Goal: Information Seeking & Learning: Learn about a topic

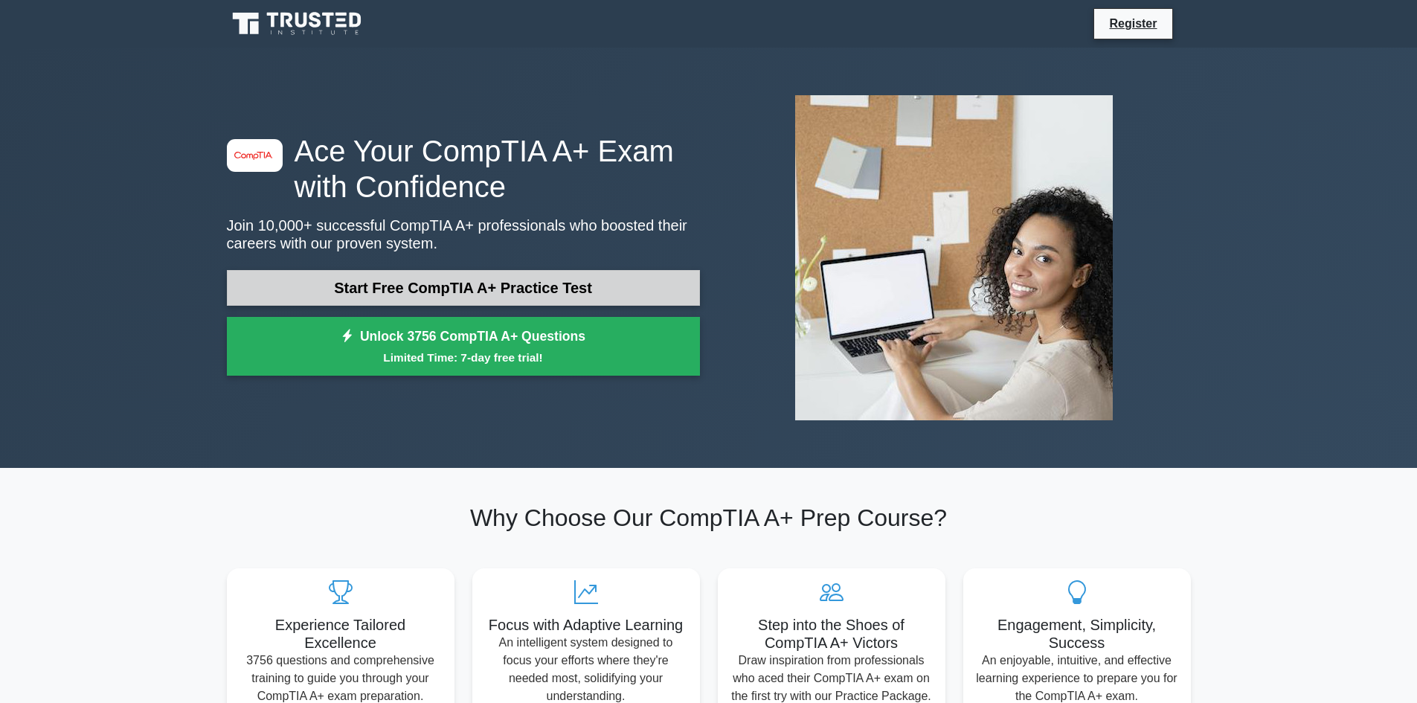
click at [391, 281] on link "Start Free CompTIA A+ Practice Test" at bounding box center [463, 288] width 473 height 36
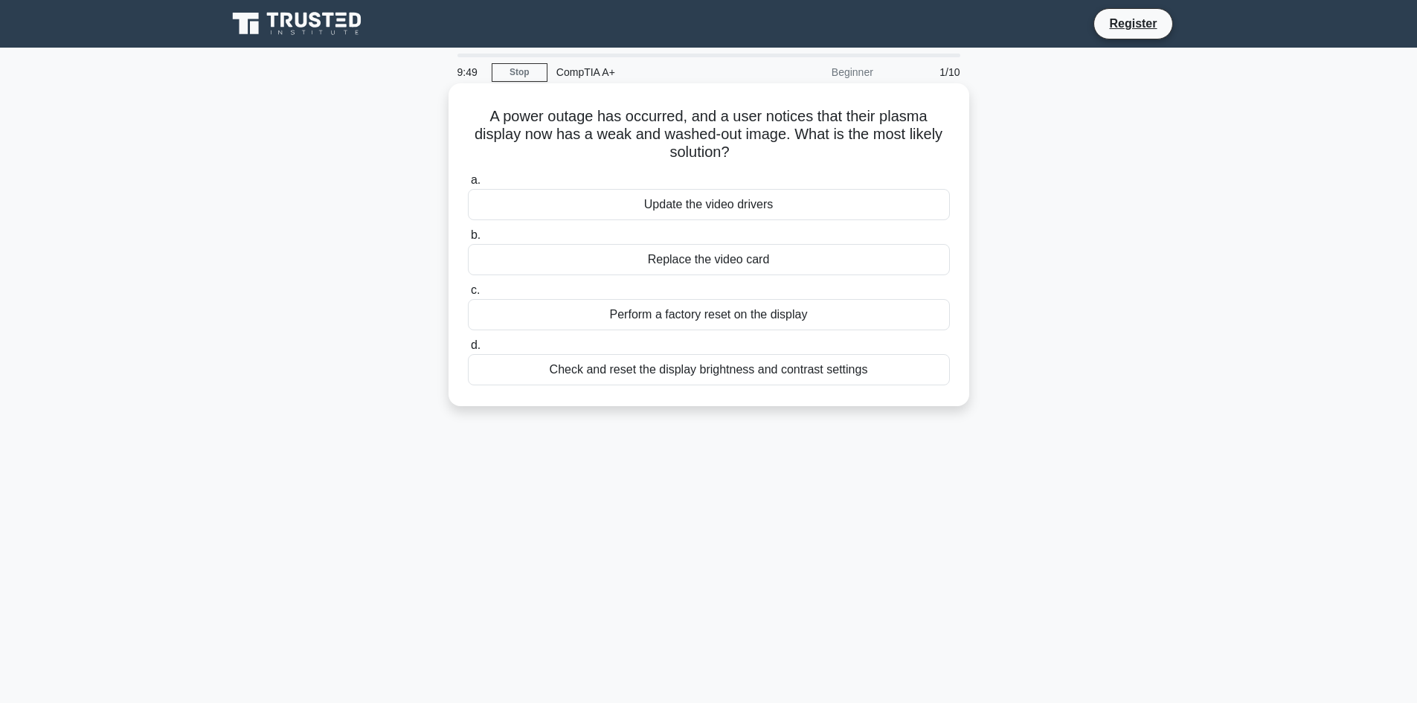
click at [616, 377] on div "Check and reset the display brightness and contrast settings" at bounding box center [709, 369] width 482 height 31
click at [468, 350] on input "d. Check and reset the display brightness and contrast settings" at bounding box center [468, 346] width 0 height 10
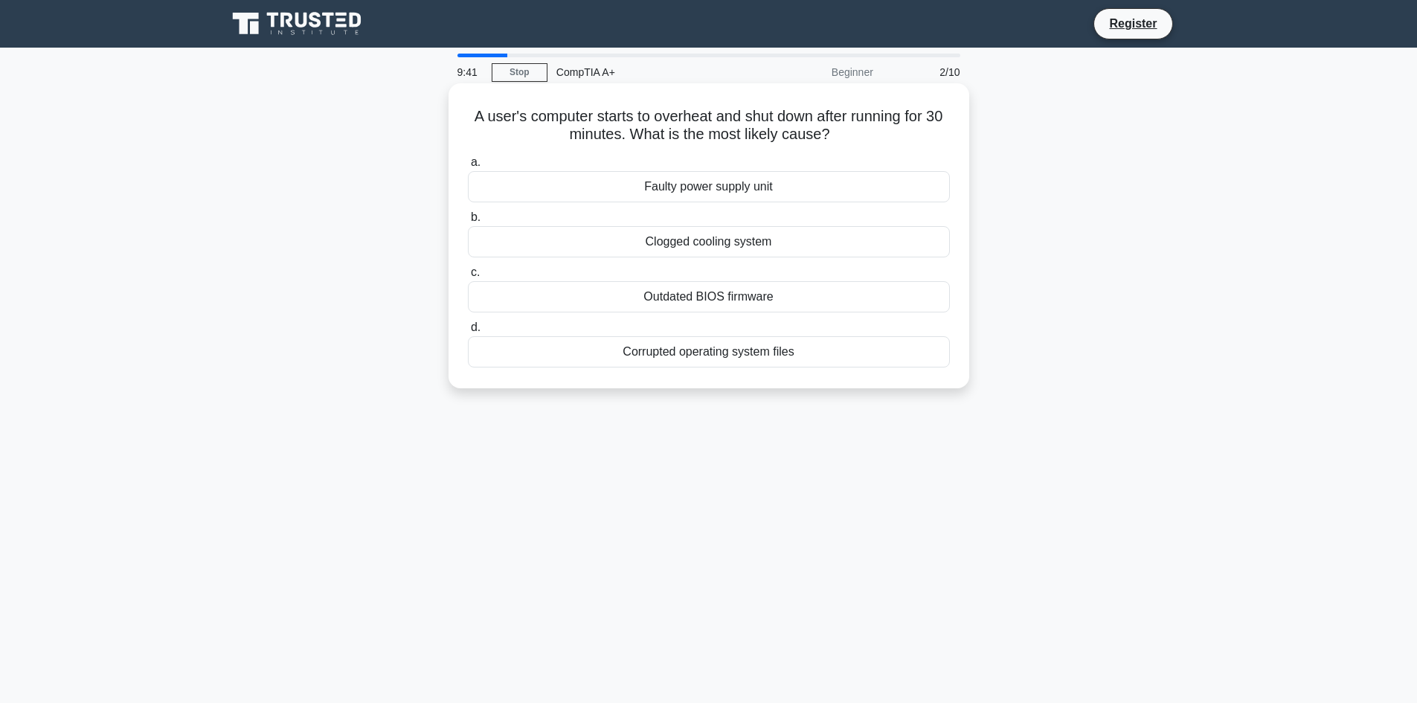
click at [631, 240] on div "Clogged cooling system" at bounding box center [709, 241] width 482 height 31
click at [468, 222] on input "b. Clogged cooling system" at bounding box center [468, 218] width 0 height 10
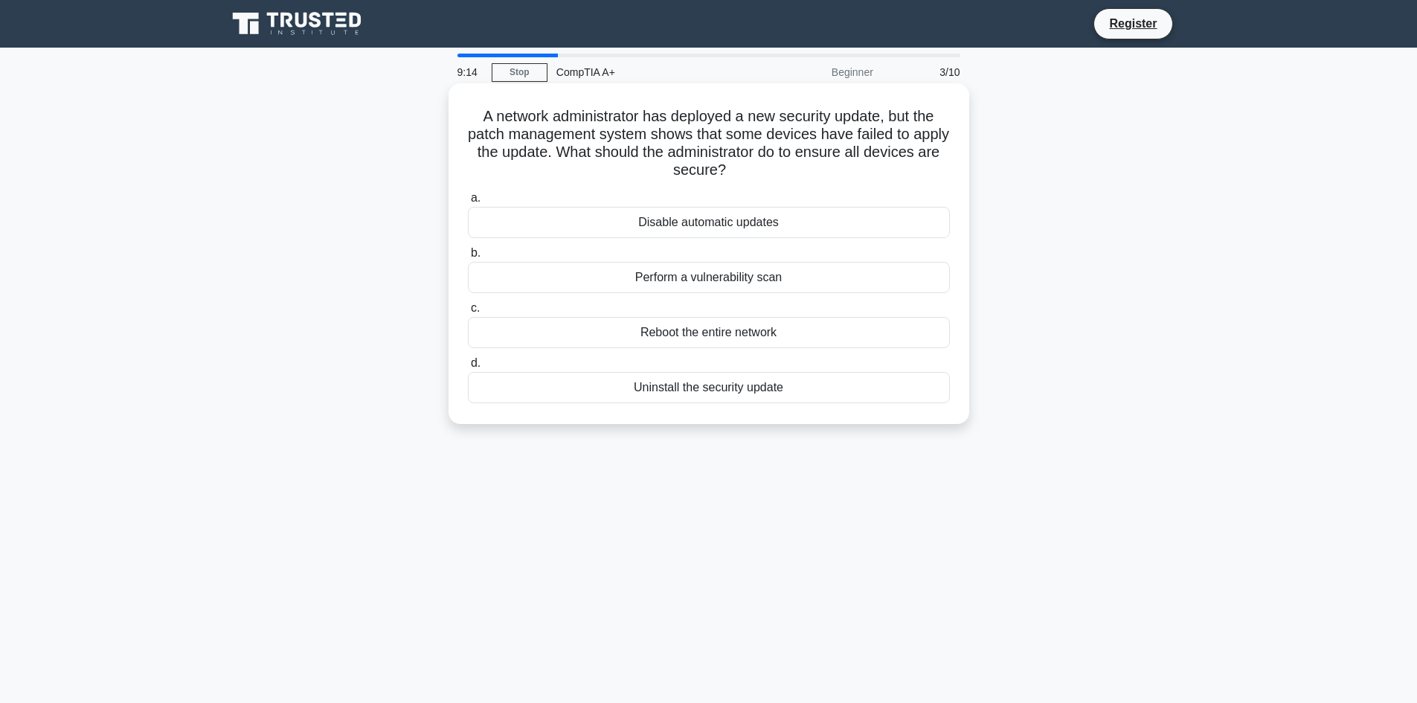
click at [609, 274] on div "Perform a vulnerability scan" at bounding box center [709, 277] width 482 height 31
click at [468, 258] on input "b. Perform a vulnerability scan" at bounding box center [468, 254] width 0 height 10
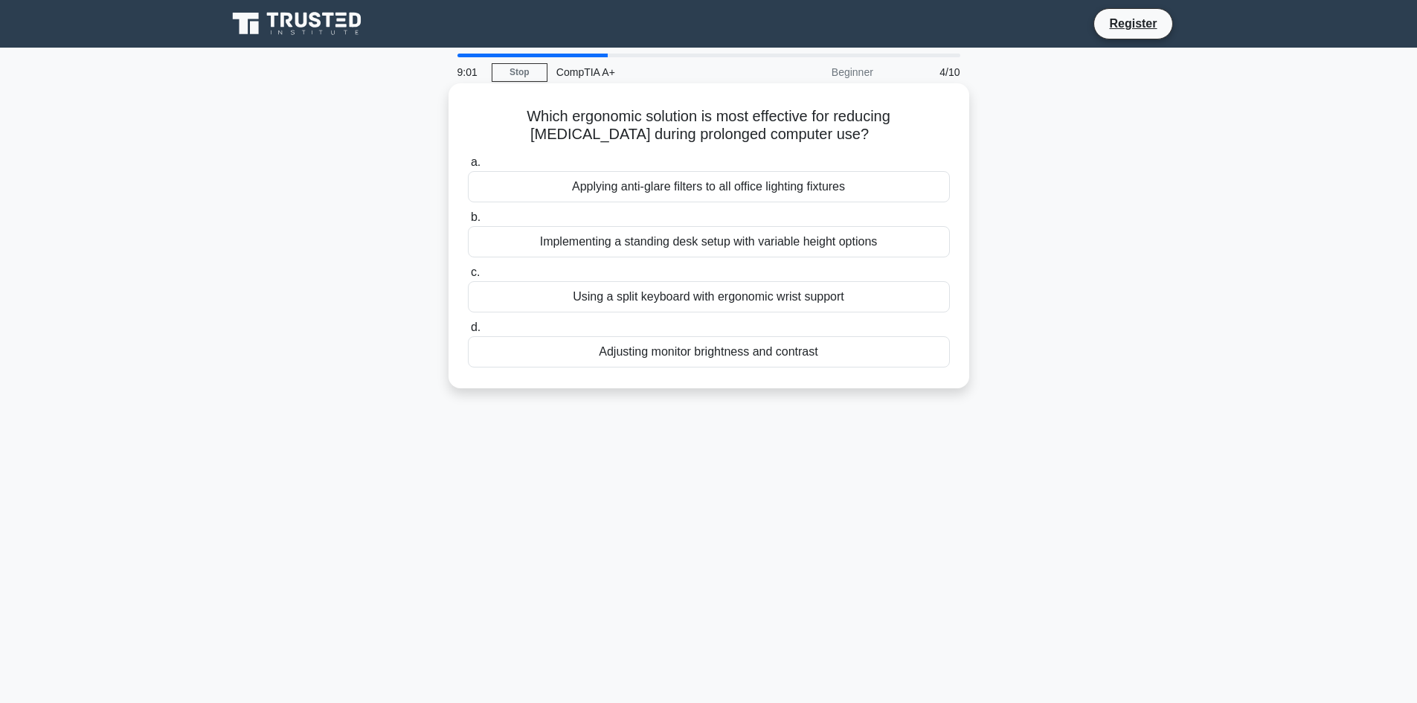
click at [602, 359] on div "Adjusting monitor brightness and contrast" at bounding box center [709, 351] width 482 height 31
click at [468, 333] on input "d. Adjusting monitor brightness and contrast" at bounding box center [468, 328] width 0 height 10
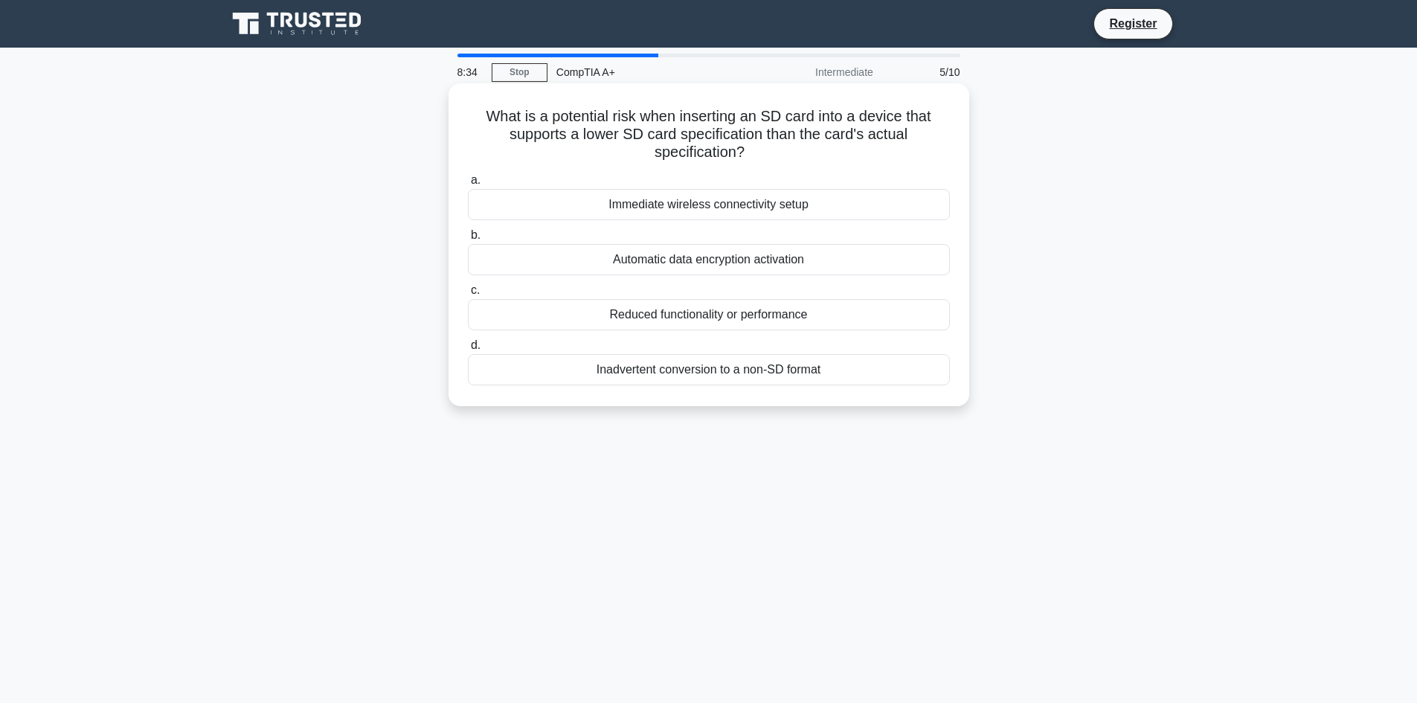
click at [685, 315] on div "Reduced functionality or performance" at bounding box center [709, 314] width 482 height 31
click at [468, 295] on input "c. Reduced functionality or performance" at bounding box center [468, 291] width 0 height 10
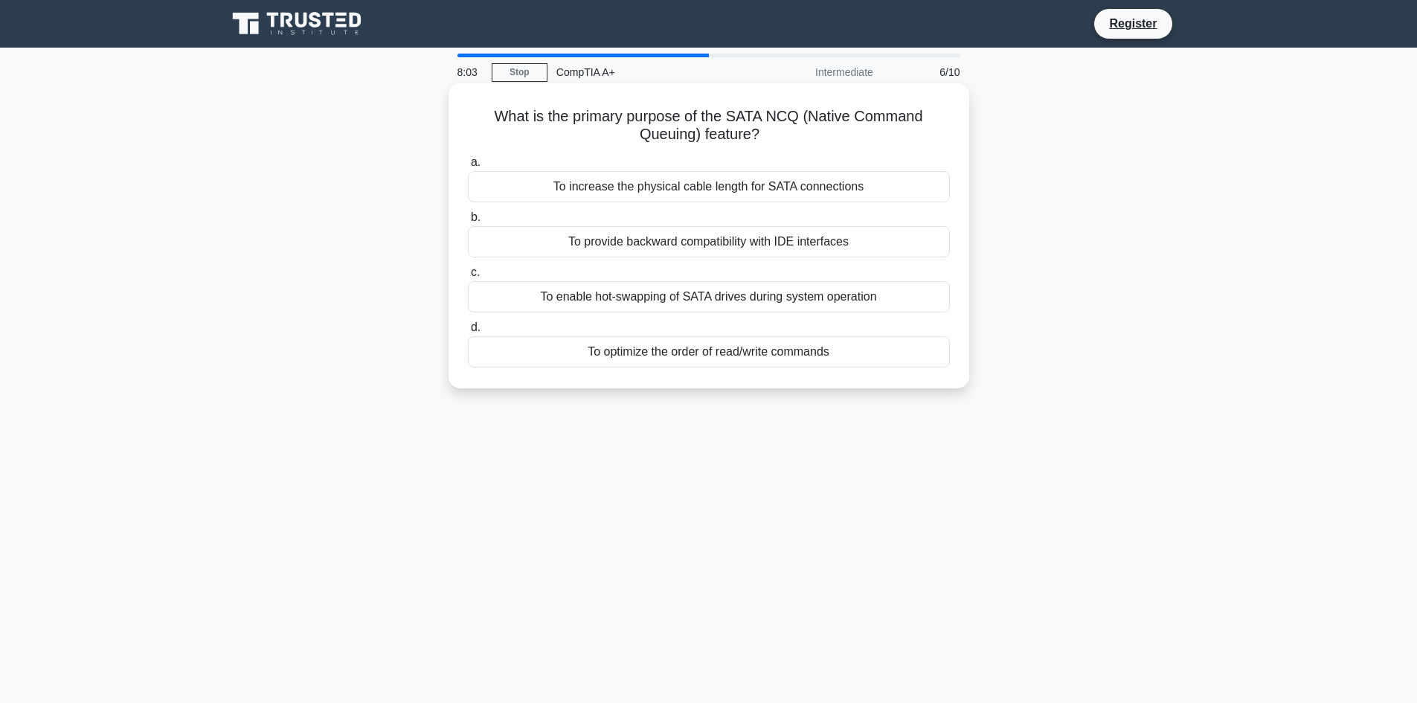
click at [679, 294] on div "To enable hot-swapping of SATA drives during system operation" at bounding box center [709, 296] width 482 height 31
click at [468, 278] on input "c. To enable hot-swapping of SATA drives during system operation" at bounding box center [468, 273] width 0 height 10
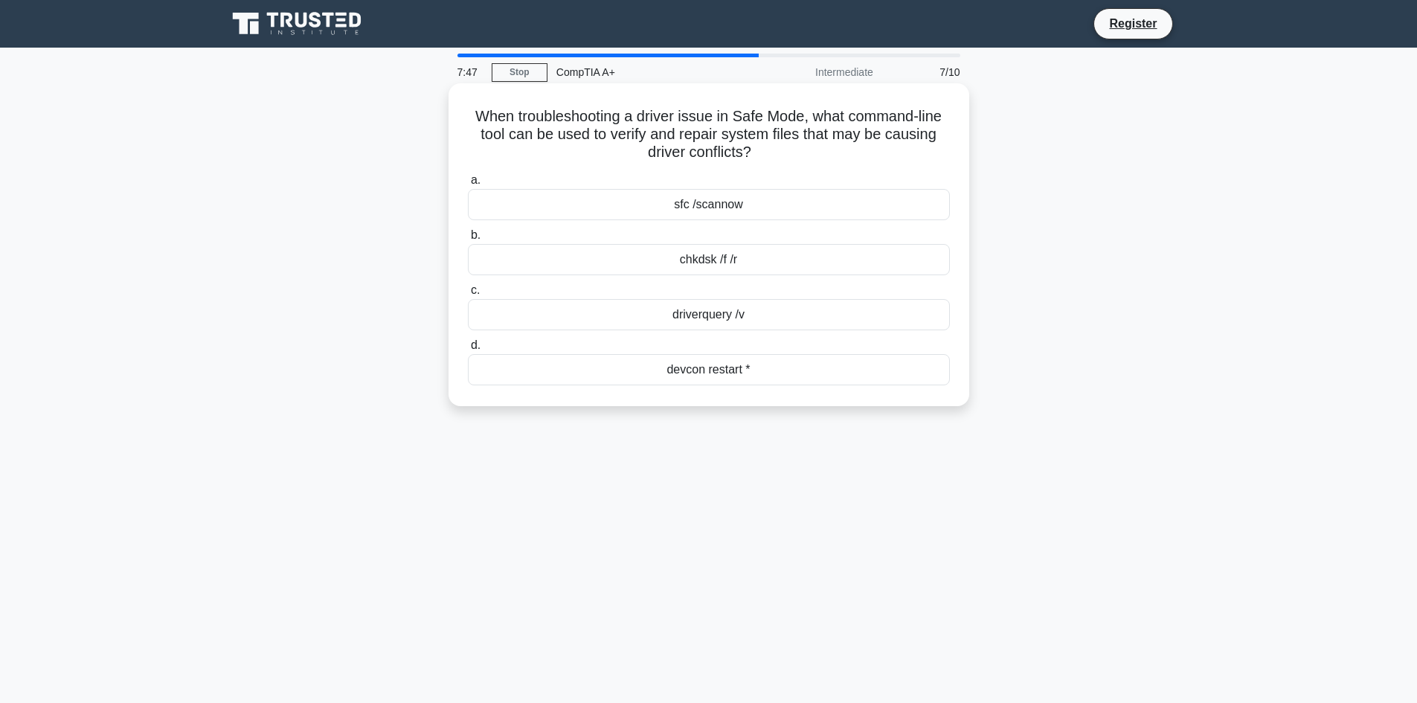
click at [644, 309] on div "driverquery /v" at bounding box center [709, 314] width 482 height 31
click at [468, 295] on input "c. driverquery /v" at bounding box center [468, 291] width 0 height 10
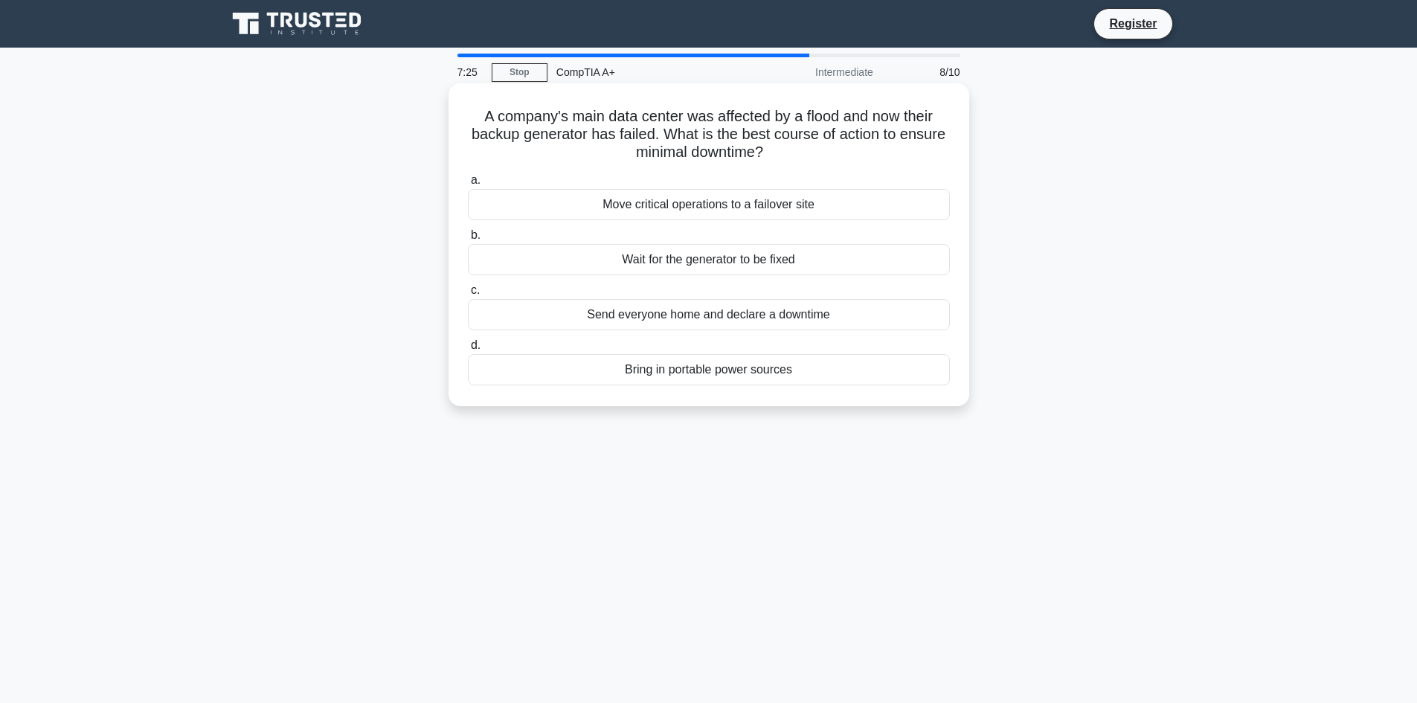
click at [784, 211] on div "Move critical operations to a failover site" at bounding box center [709, 204] width 482 height 31
click at [468, 185] on input "a. Move critical operations to a failover site" at bounding box center [468, 181] width 0 height 10
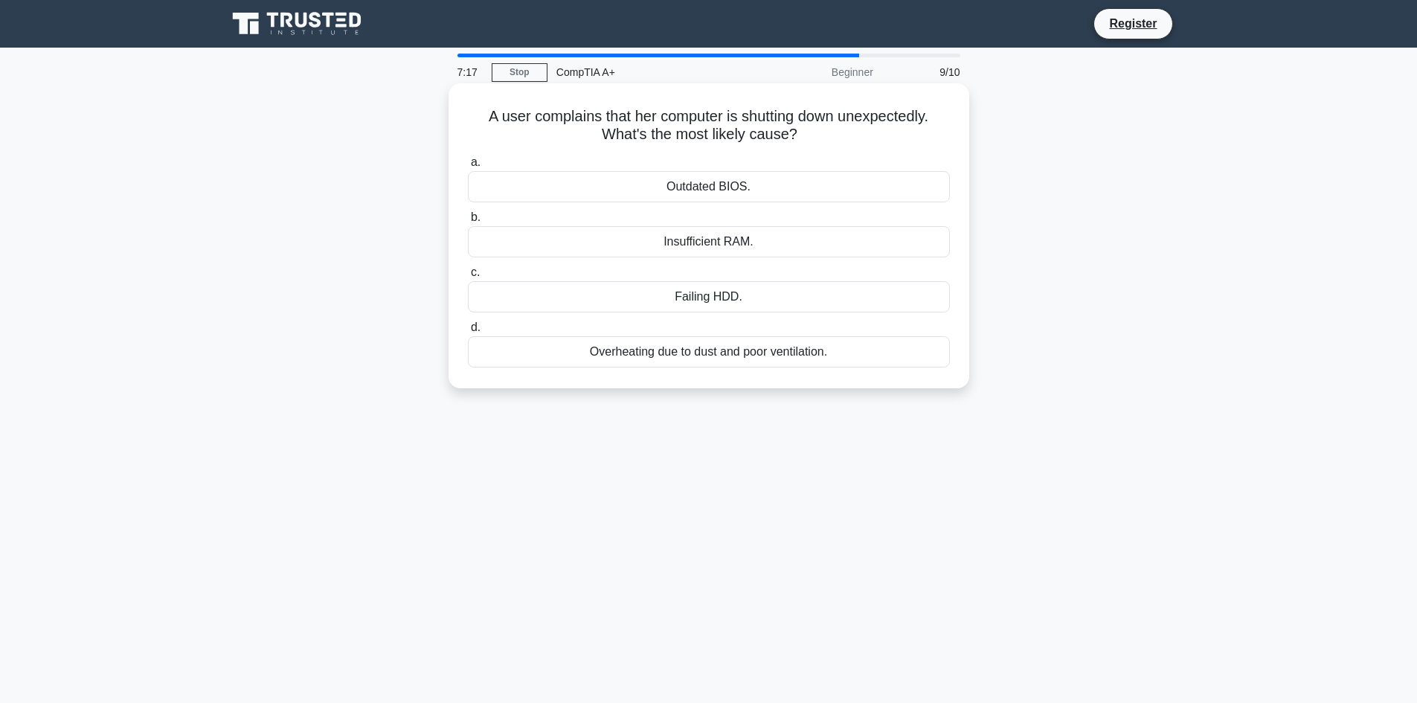
click at [655, 347] on div "Overheating due to dust and poor ventilation." at bounding box center [709, 351] width 482 height 31
click at [468, 333] on input "d. Overheating due to dust and poor ventilation." at bounding box center [468, 328] width 0 height 10
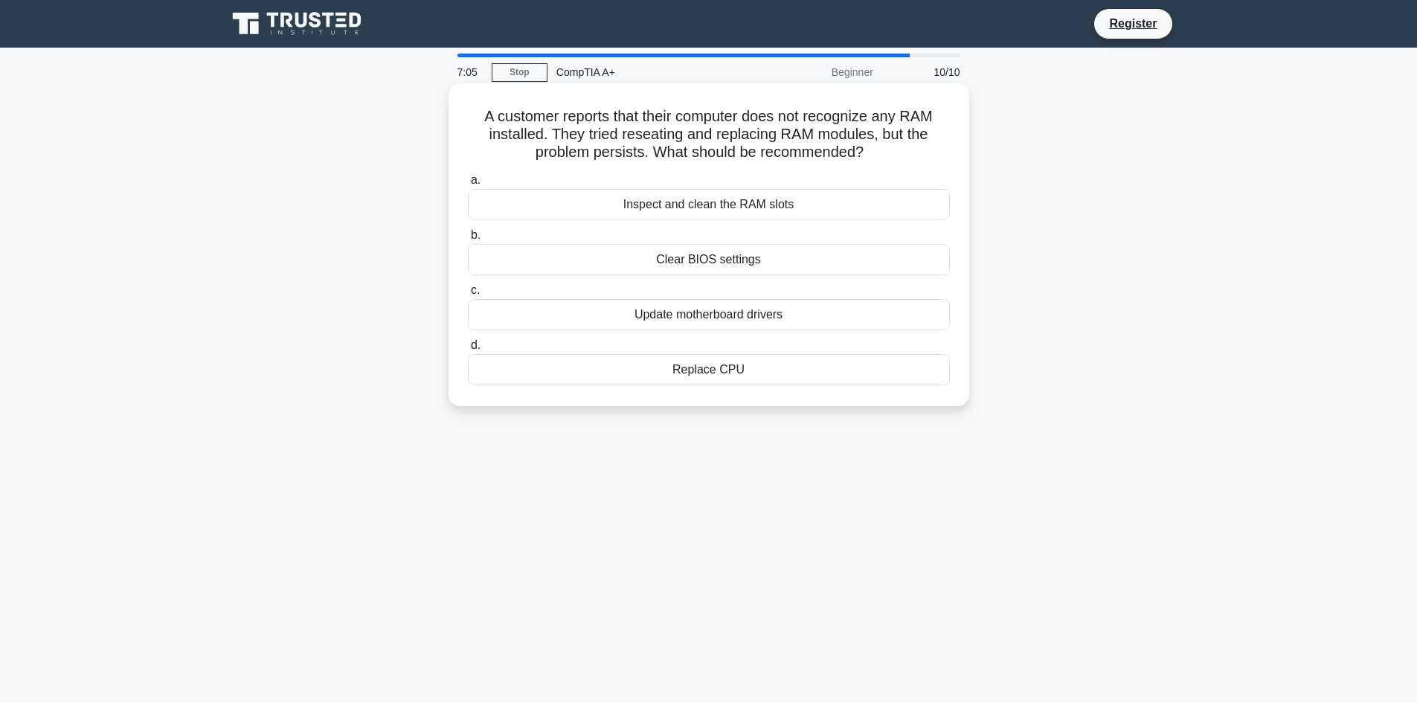
click at [608, 258] on div "Clear BIOS settings" at bounding box center [709, 259] width 482 height 31
click at [468, 240] on input "b. Clear BIOS settings" at bounding box center [468, 236] width 0 height 10
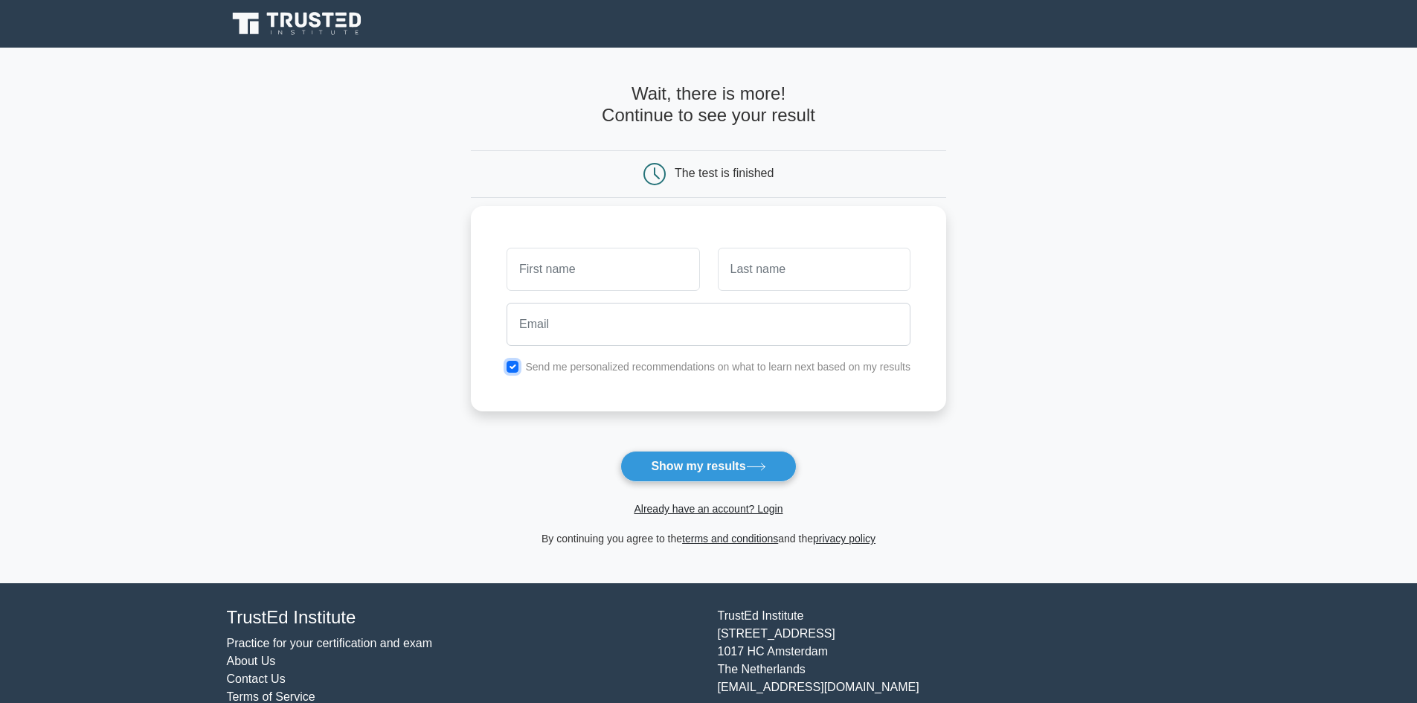
click at [511, 373] on input "checkbox" at bounding box center [513, 367] width 12 height 12
checkbox input "false"
click at [600, 284] on input "text" at bounding box center [603, 269] width 193 height 43
type input "Roman"
type input "Hart"
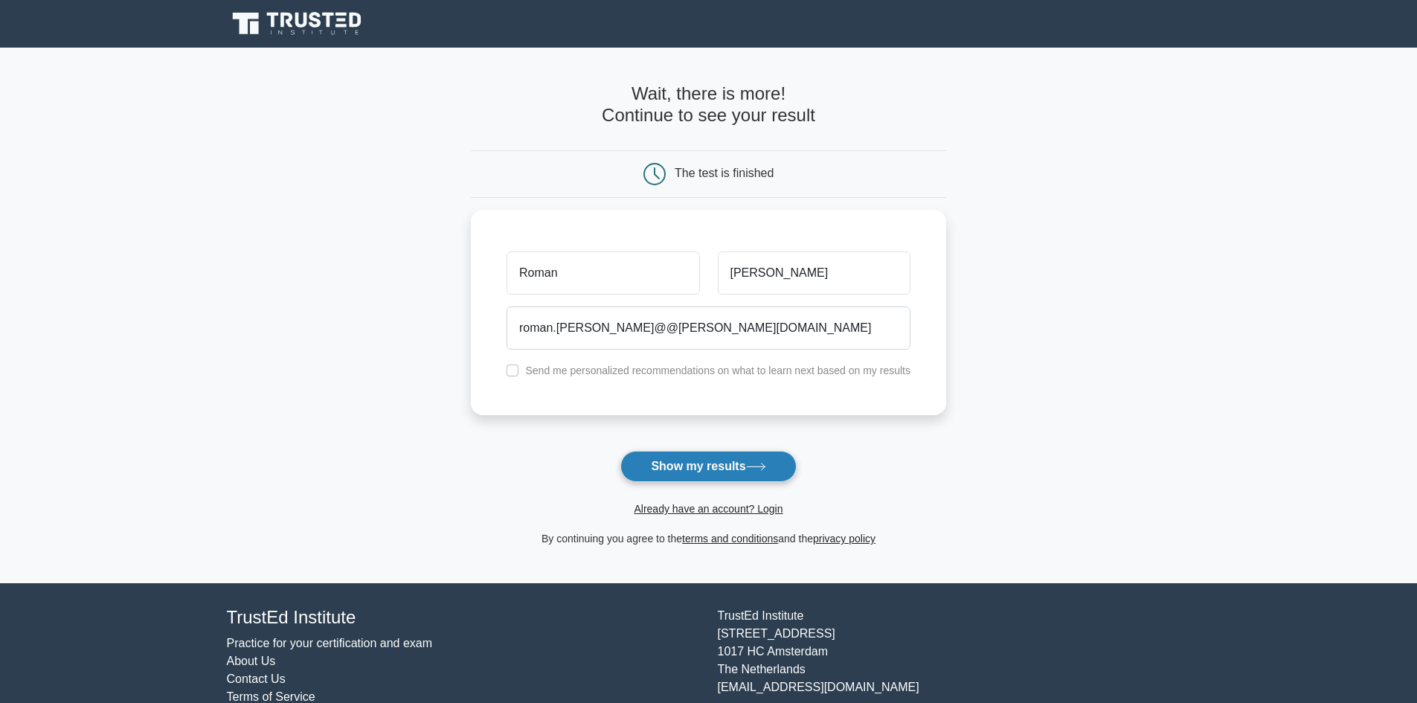
click at [718, 475] on button "Show my results" at bounding box center [709, 466] width 176 height 31
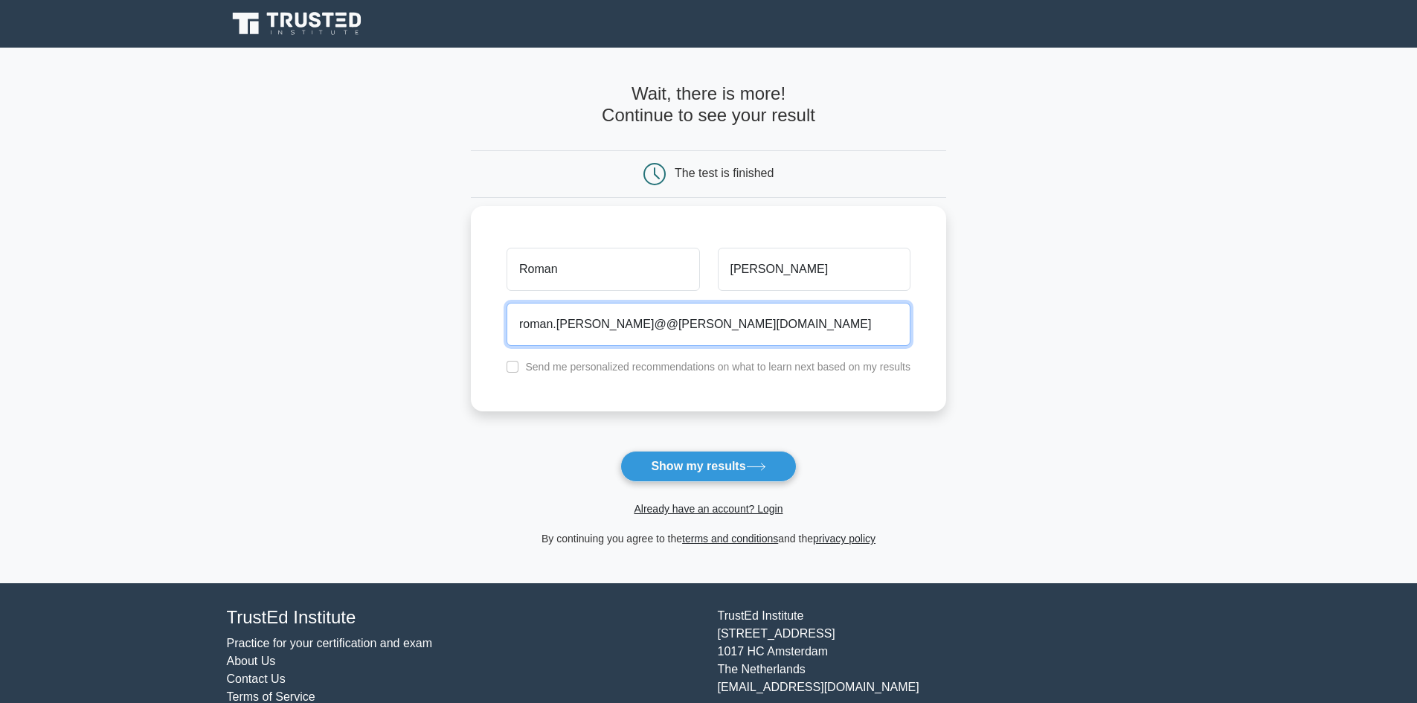
click at [585, 327] on input "roman.hart@@cox.net" at bounding box center [709, 324] width 404 height 43
type input "roman.hart@cox.net"
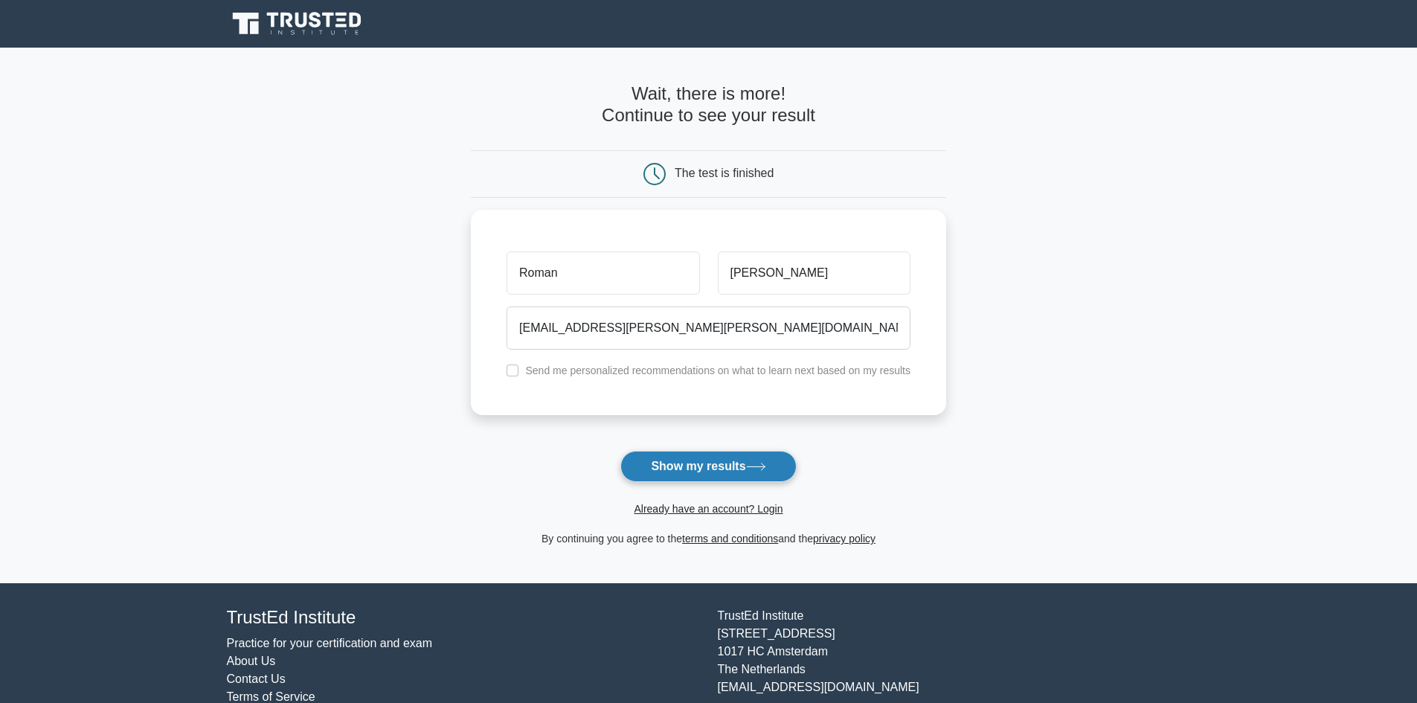
click at [705, 469] on button "Show my results" at bounding box center [709, 466] width 176 height 31
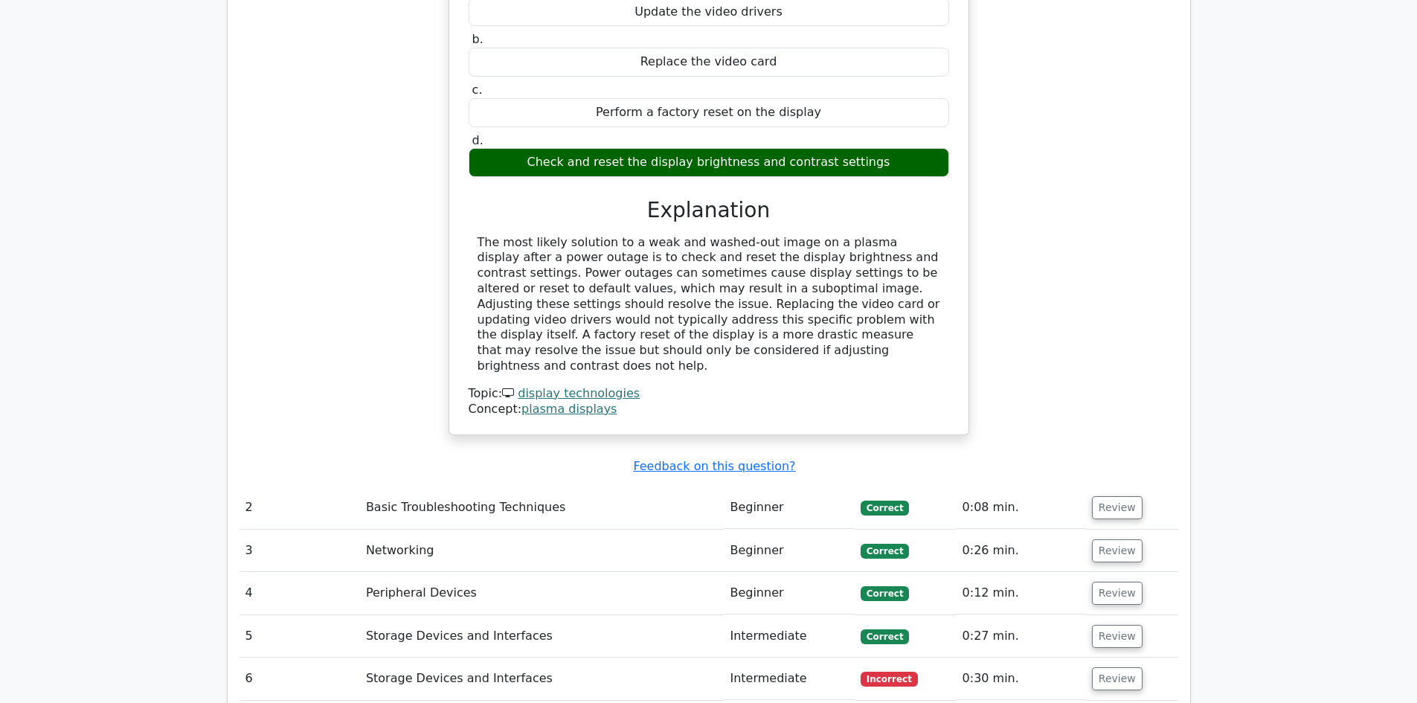
scroll to position [1786, 0]
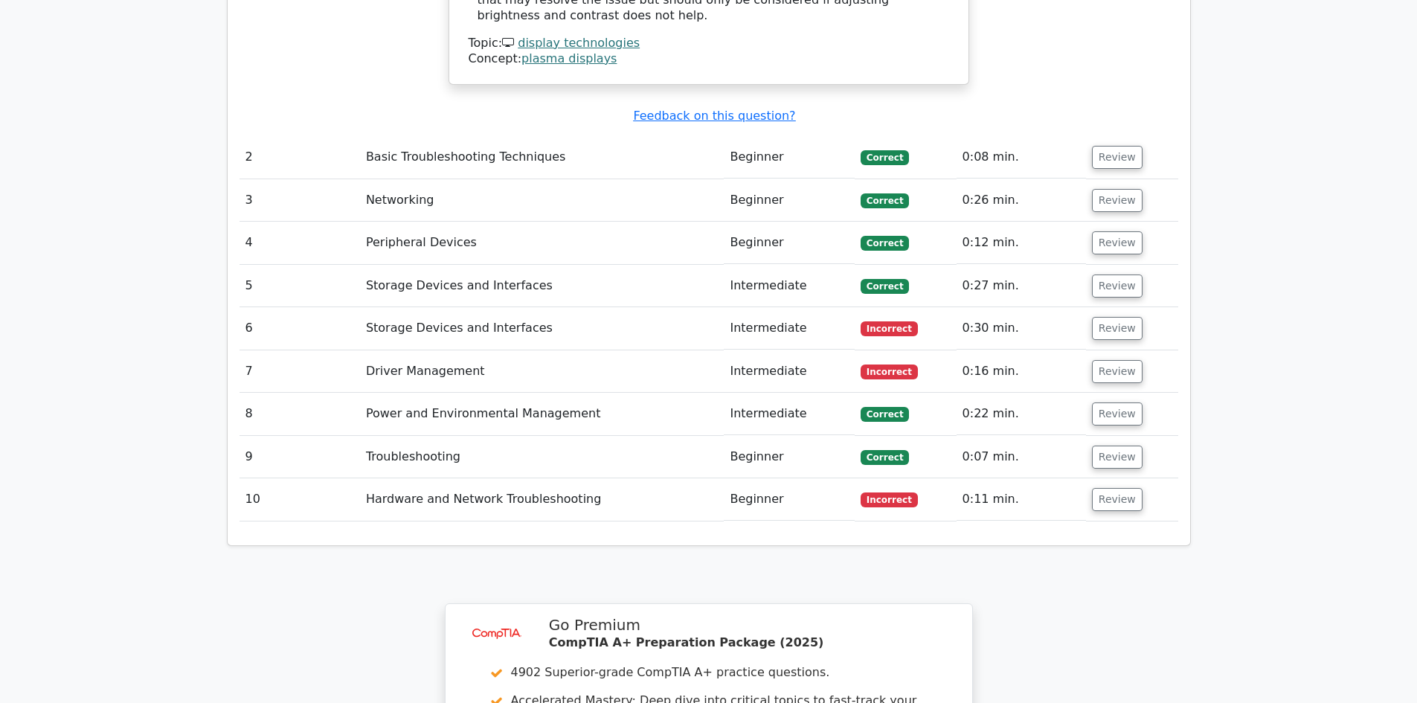
click at [493, 307] on td "Storage Devices and Interfaces" at bounding box center [542, 328] width 365 height 42
click at [1108, 317] on button "Review" at bounding box center [1117, 328] width 51 height 23
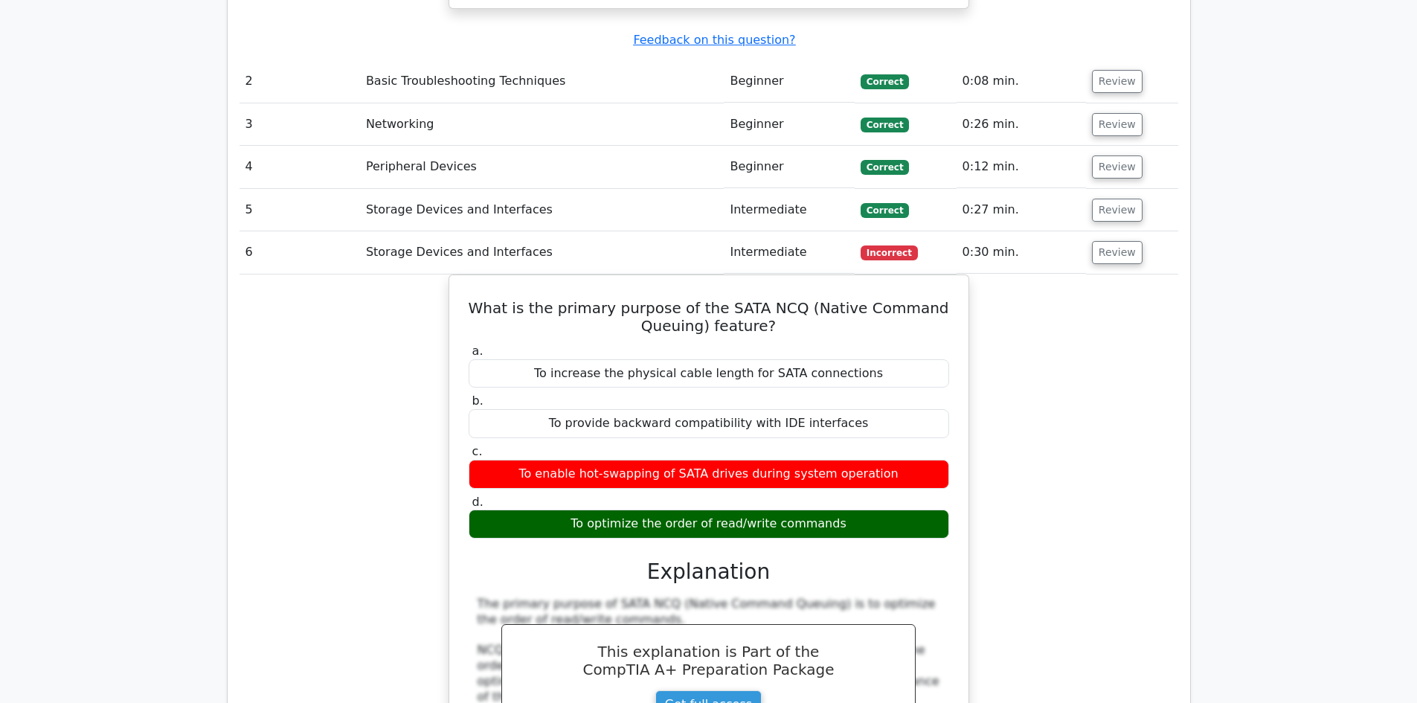
scroll to position [1860, 0]
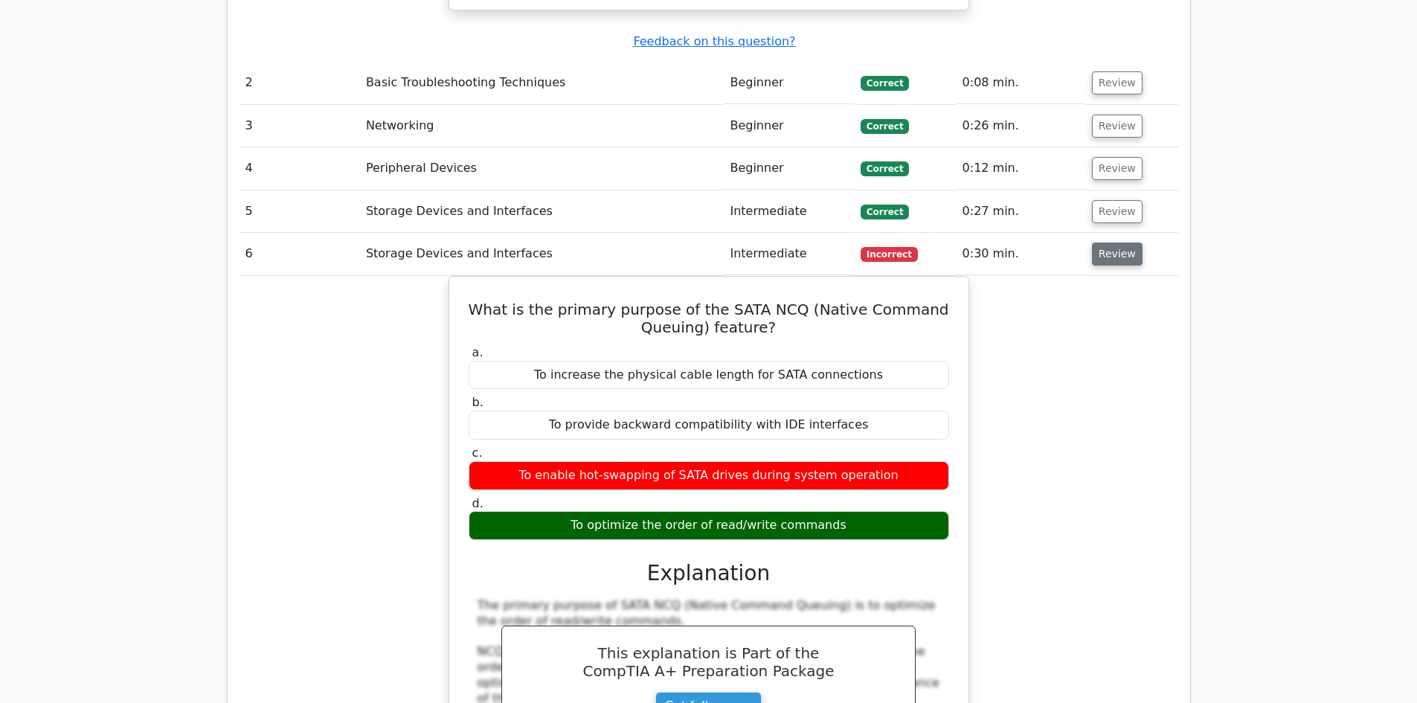
click at [1117, 243] on button "Review" at bounding box center [1117, 254] width 51 height 23
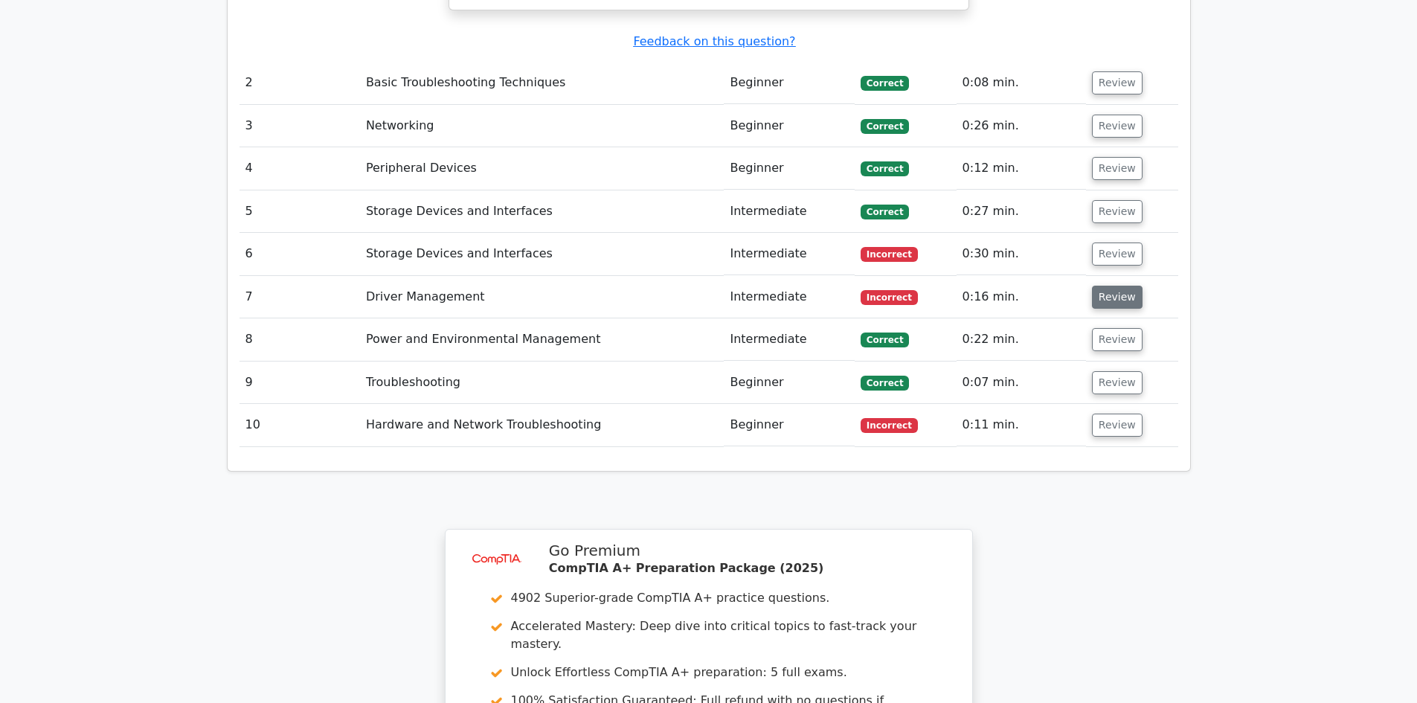
click at [1103, 286] on button "Review" at bounding box center [1117, 297] width 51 height 23
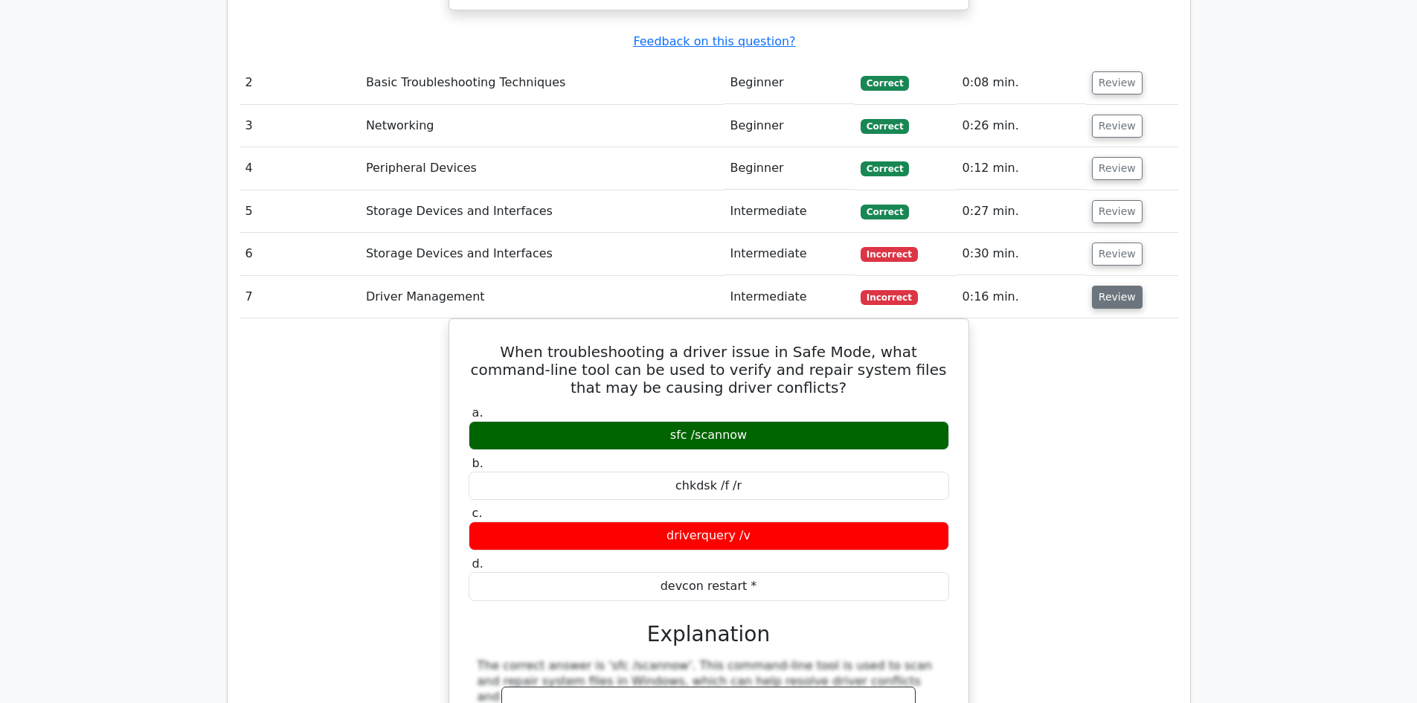
click at [1118, 286] on button "Review" at bounding box center [1117, 297] width 51 height 23
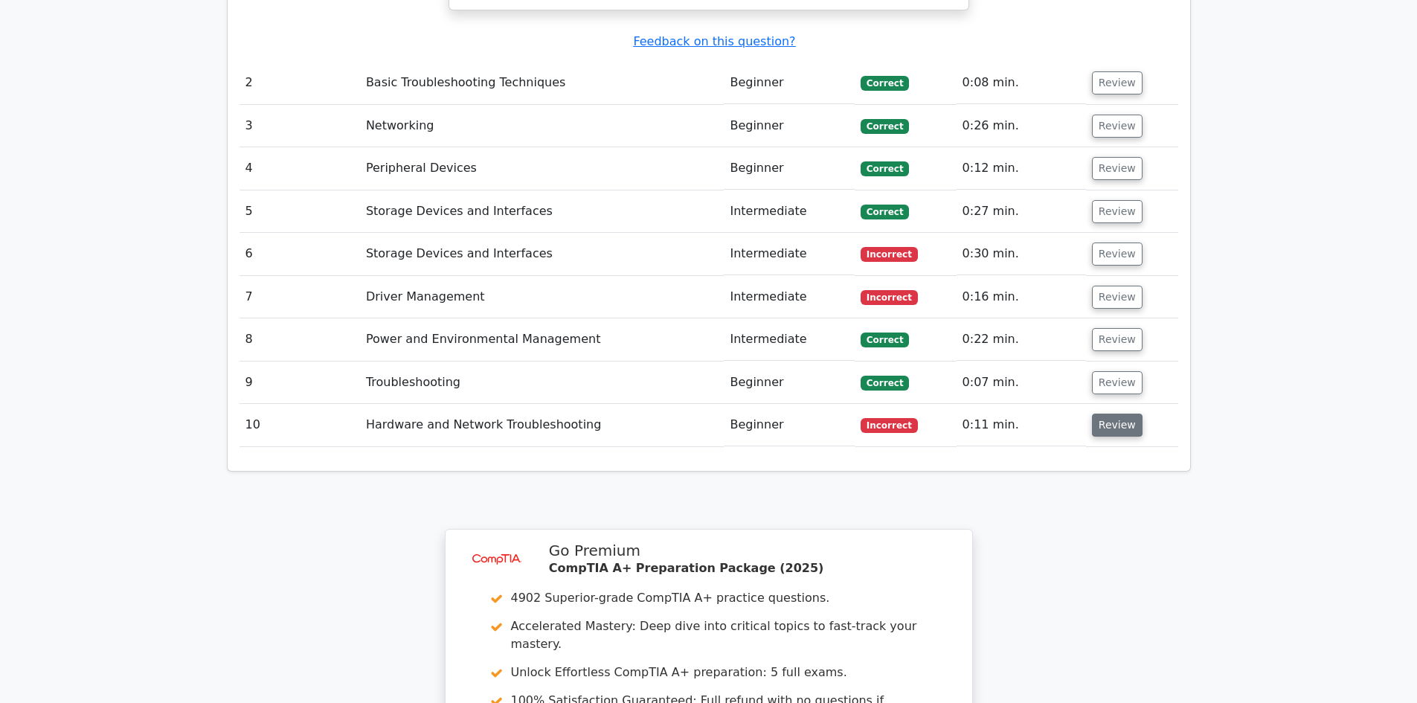
click at [1122, 414] on button "Review" at bounding box center [1117, 425] width 51 height 23
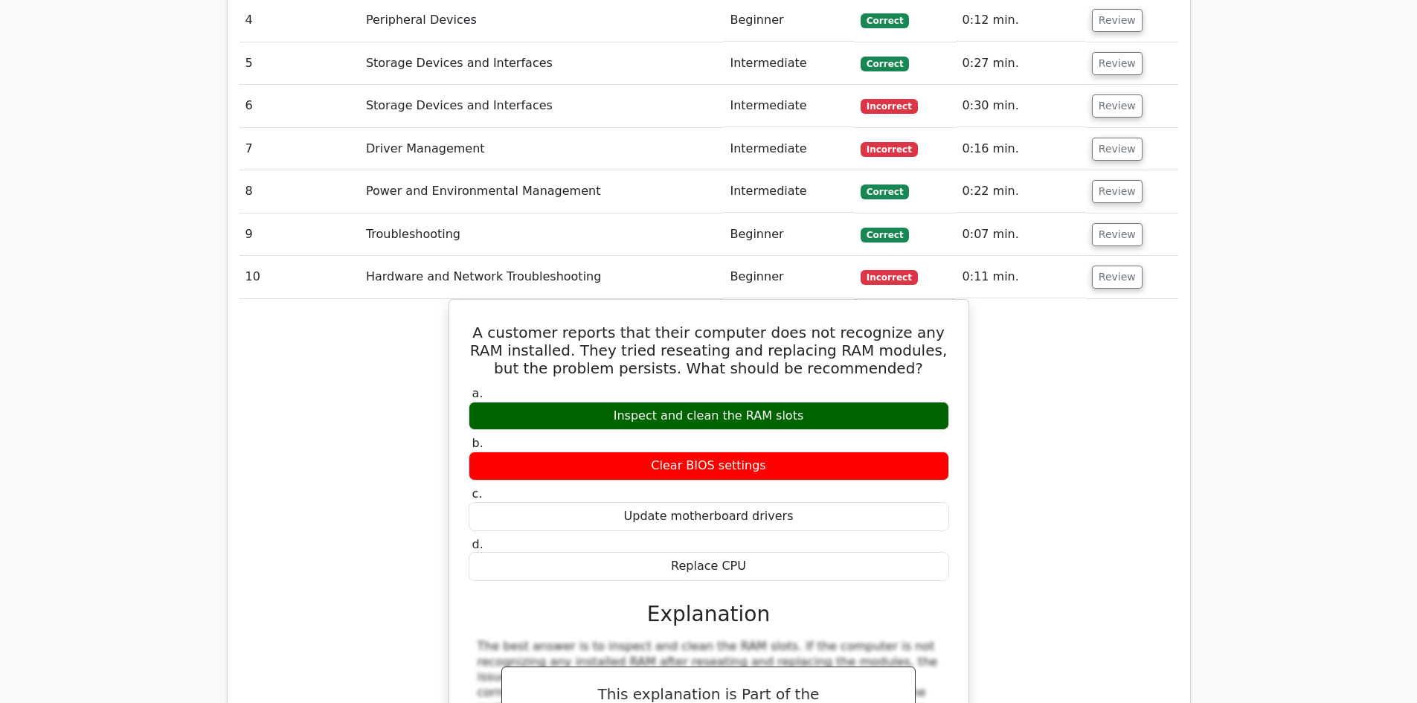
scroll to position [2009, 0]
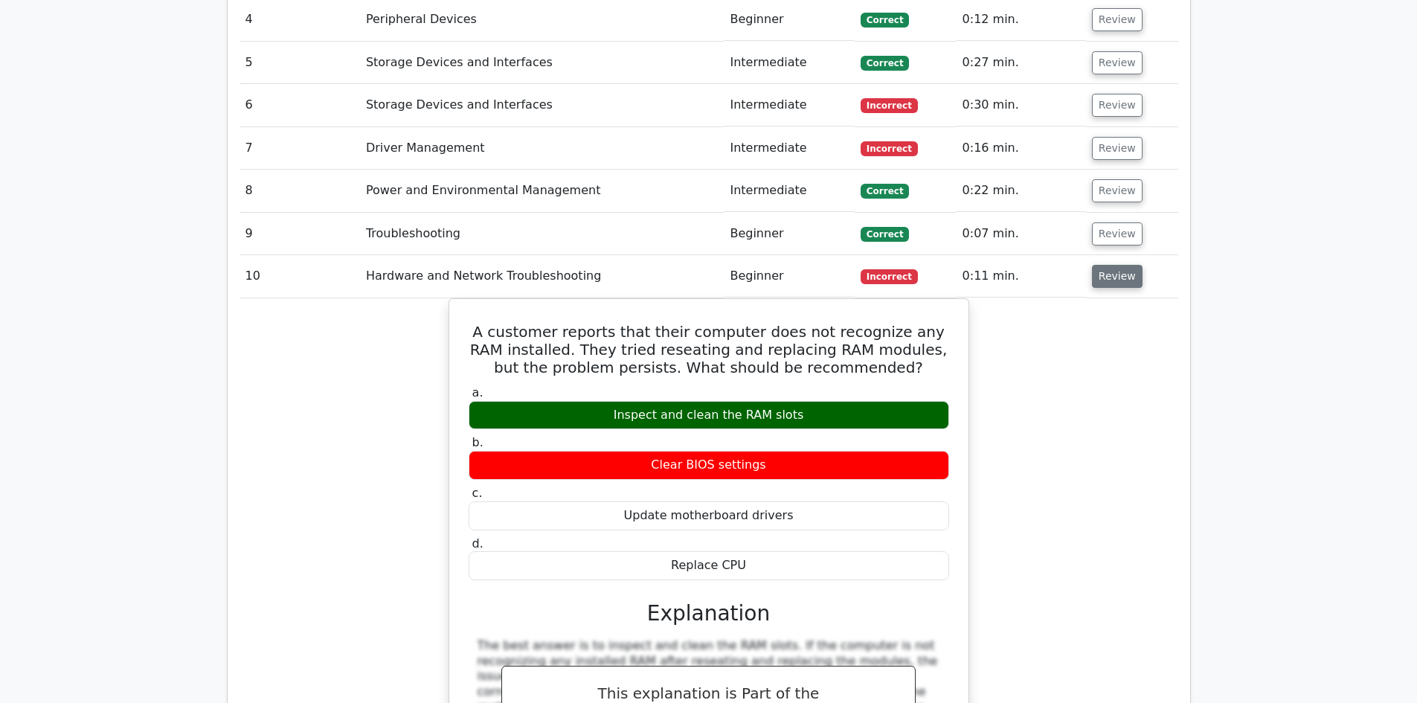
click at [1117, 265] on button "Review" at bounding box center [1117, 276] width 51 height 23
